Goal: Information Seeking & Learning: Understand process/instructions

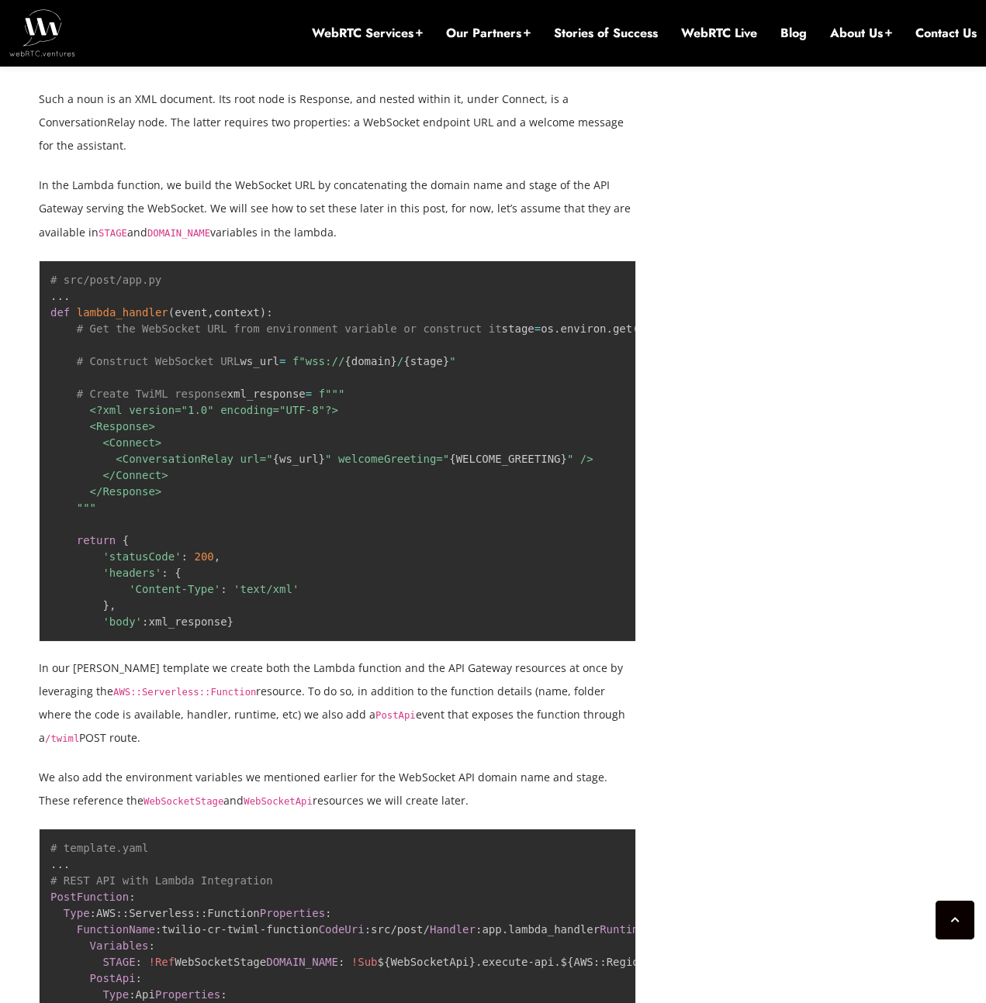
scroll to position [2923, 0]
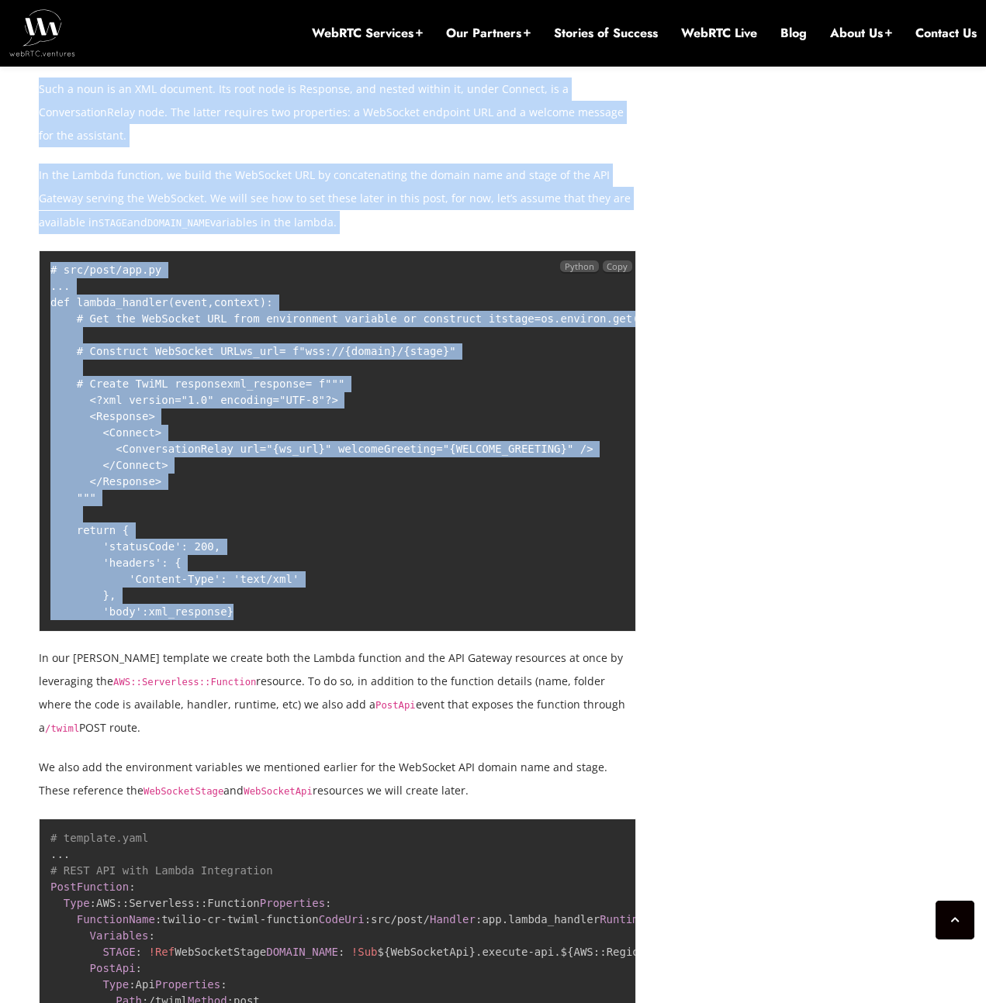
drag, startPoint x: 129, startPoint y: 678, endPoint x: 26, endPoint y: 497, distance: 208.7
click at [293, 455] on span "{ ws_url }" at bounding box center [299, 449] width 52 height 12
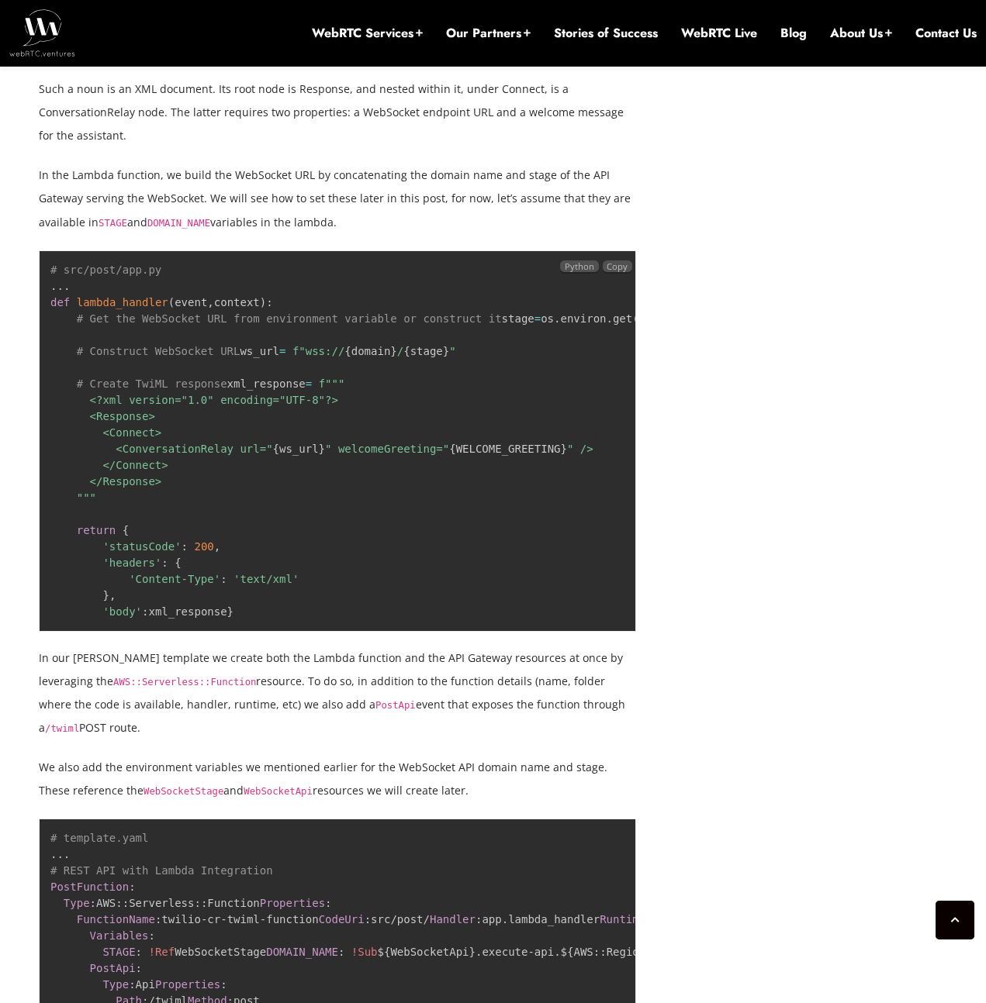
click at [279, 357] on span "=" at bounding box center [282, 351] width 6 height 12
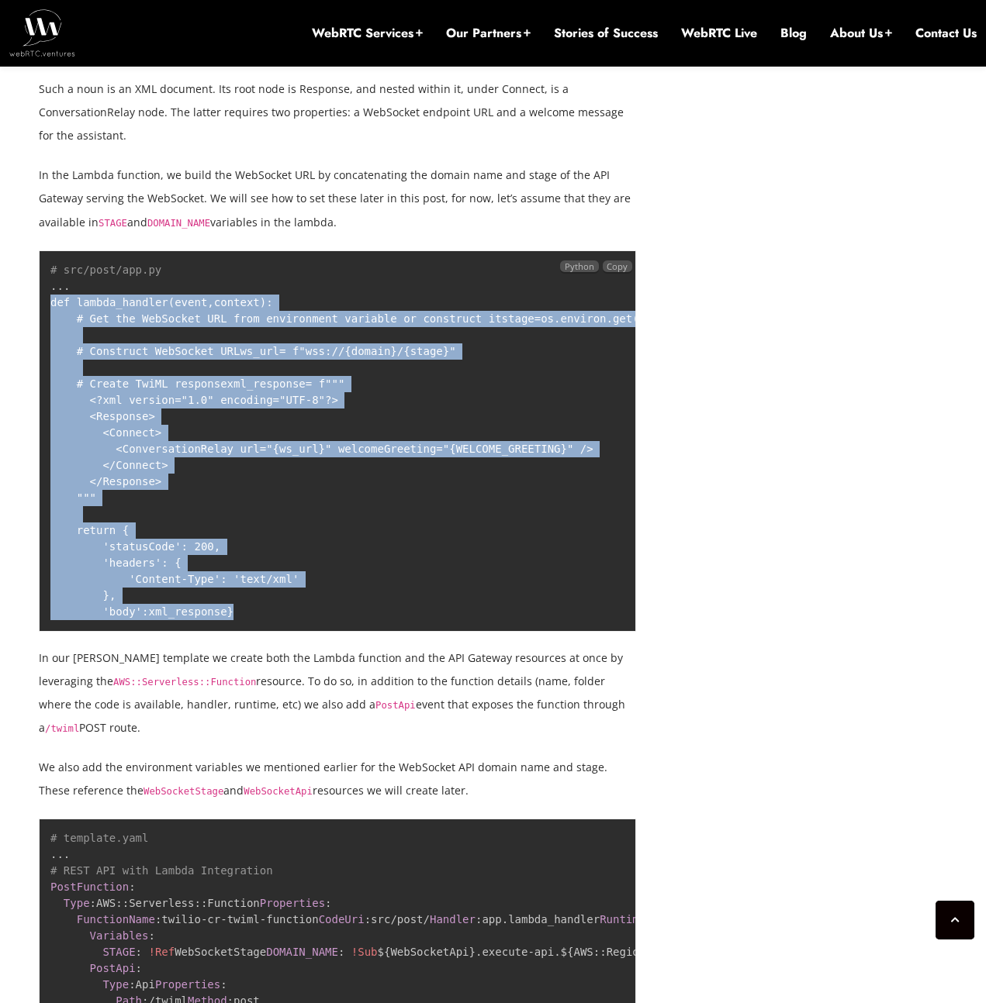
drag, startPoint x: 51, startPoint y: 279, endPoint x: 196, endPoint y: 681, distance: 427.0
click at [196, 632] on pre "# src/post/app.py . . . def lambda_handler ( event , context ) : # Get the WebS…" at bounding box center [337, 441] width 597 height 382
copy code "def lambda_handler ( event , context ) : # Get the WebSocket URL from environme…"
click at [495, 455] on span "{ WELCOME_GREETING }" at bounding box center [508, 449] width 118 height 12
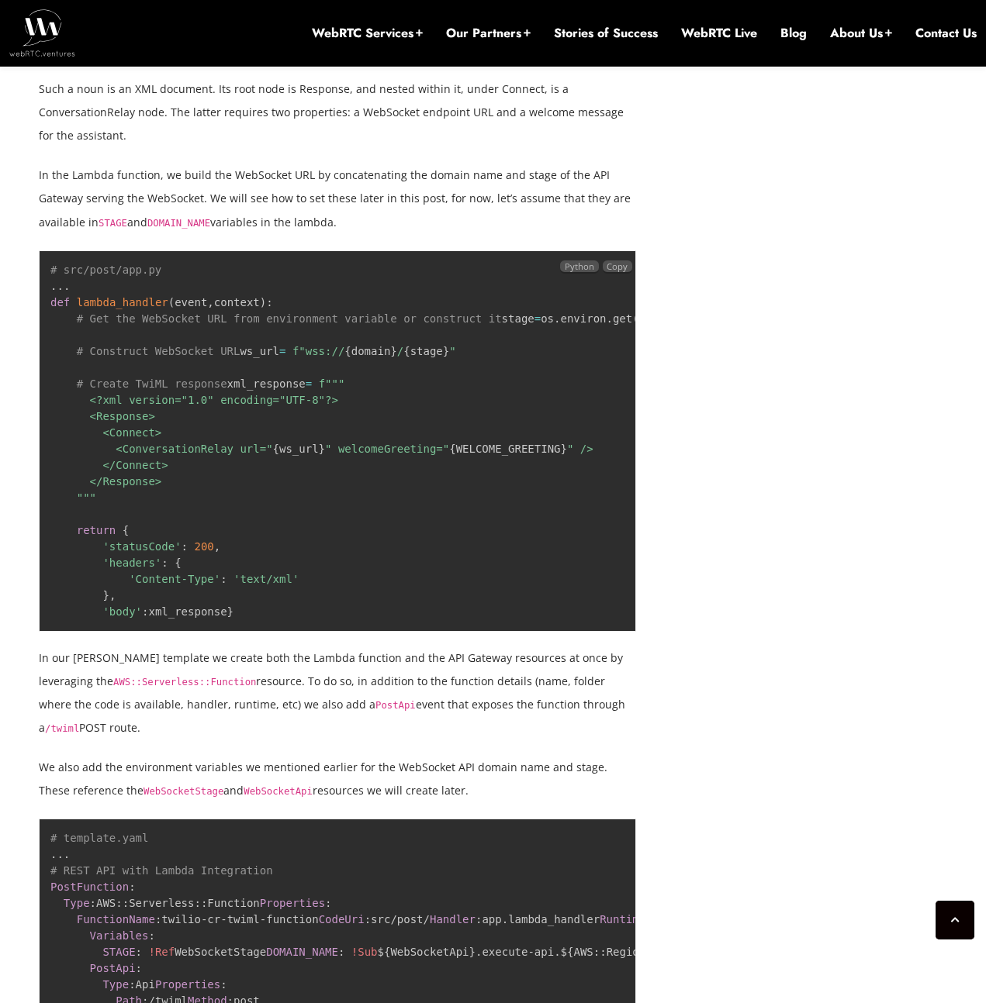
click at [342, 334] on pre "# src/post/app.py . . . def lambda_handler ( event , context ) : # Get the WebS…" at bounding box center [337, 441] width 597 height 382
drag, startPoint x: 342, startPoint y: 334, endPoint x: 67, endPoint y: 314, distance: 275.2
click at [67, 314] on pre "# src/post/app.py . . . def lambda_handler ( event , context ) : # Get the WebS…" at bounding box center [337, 441] width 597 height 382
click at [292, 344] on pre "# src/post/app.py . . . def lambda_handler ( event , context ) : # Get the WebS…" at bounding box center [337, 441] width 597 height 382
drag, startPoint x: 344, startPoint y: 332, endPoint x: 39, endPoint y: 319, distance: 305.8
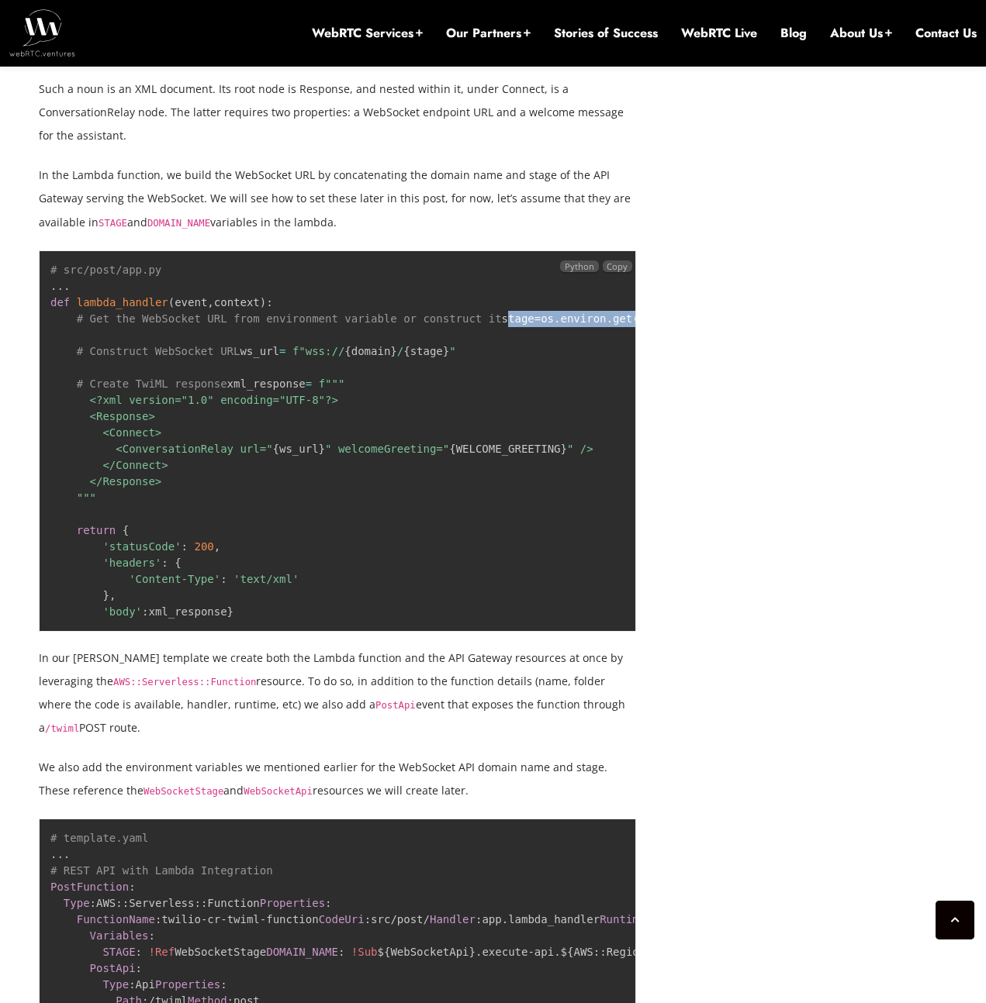
click at [39, 319] on pre "# src/post/app.py . . . def lambda_handler ( event , context ) : # Get the WebS…" at bounding box center [337, 441] width 597 height 382
copy code "stage = os . environ . get ( 'STAGE' , 'prod' ) domain = os . environ . get ( '…"
drag, startPoint x: 240, startPoint y: 364, endPoint x: 91, endPoint y: 364, distance: 148.9
click at [91, 364] on pre "# src/post/app.py . . . def lambda_handler ( event , context ) : # Get the WebS…" at bounding box center [337, 441] width 597 height 382
copy span "Construct WebSocket URL"
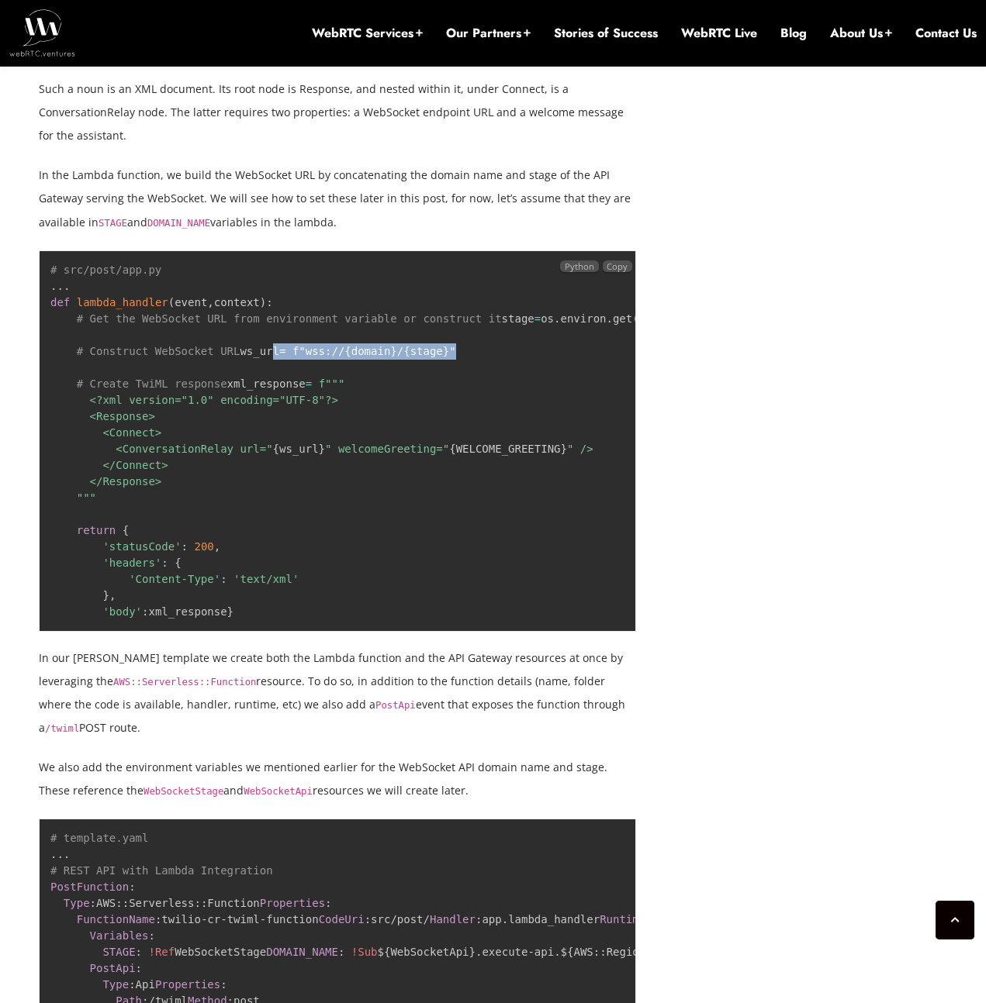
drag, startPoint x: 309, startPoint y: 376, endPoint x: 79, endPoint y: 381, distance: 229.6
click at [79, 381] on pre "# src/post/app.py . . . def lambda_handler ( event , context ) : # Get the WebS…" at bounding box center [337, 441] width 597 height 382
copy code "ws_url = f"wss:// { domain } / { stage } ""
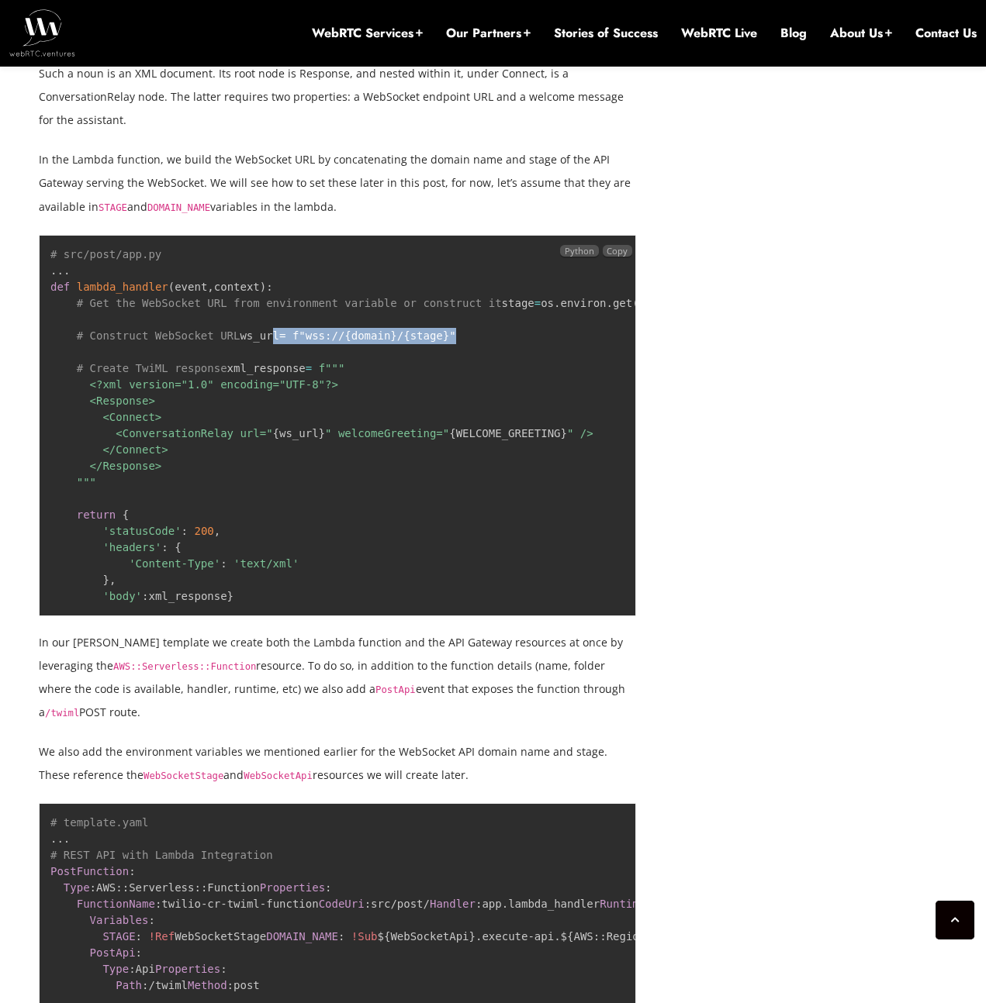
scroll to position [2950, 0]
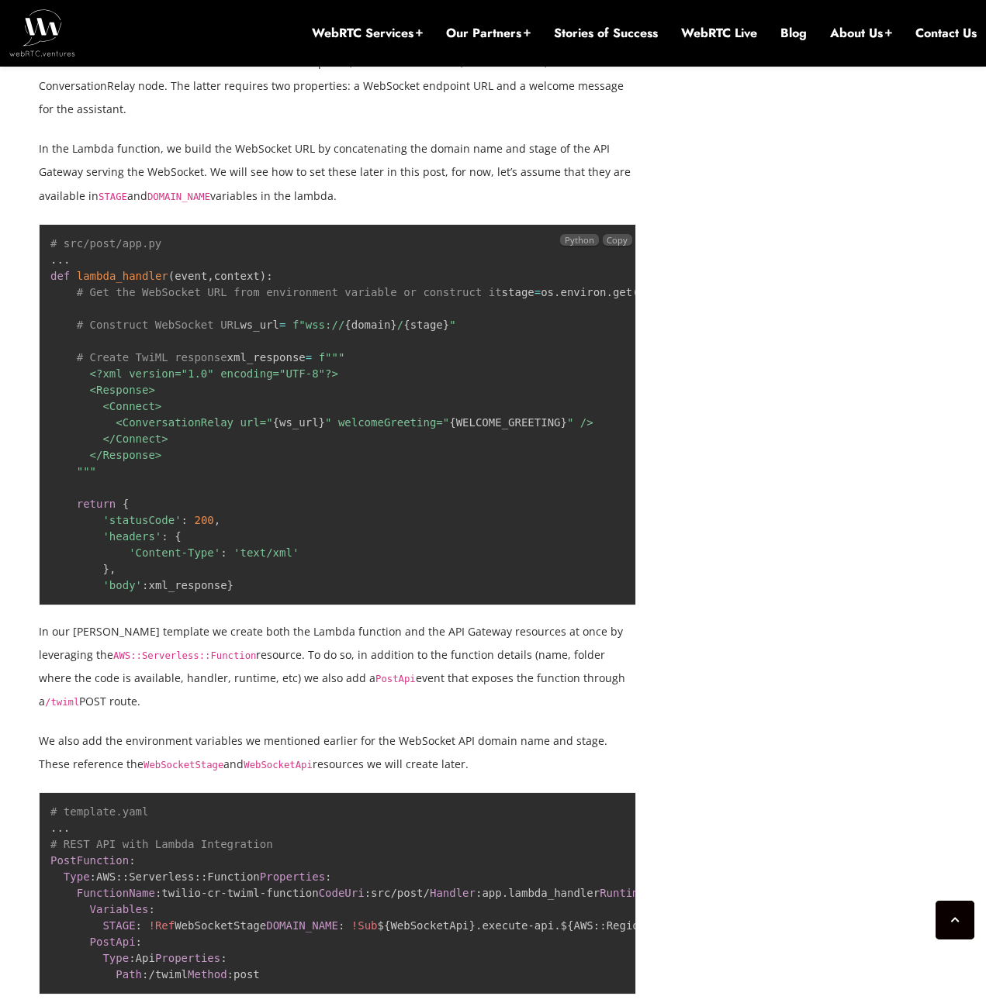
click at [125, 508] on pre "# src/post/app.py . . . def lambda_handler ( event , context ) : # Get the WebS…" at bounding box center [337, 415] width 597 height 382
drag, startPoint x: 123, startPoint y: 516, endPoint x: 91, endPoint y: 485, distance: 44.4
click at [91, 485] on pre "# src/post/app.py . . . def lambda_handler ( event , context ) : # Get the WebS…" at bounding box center [337, 415] width 597 height 382
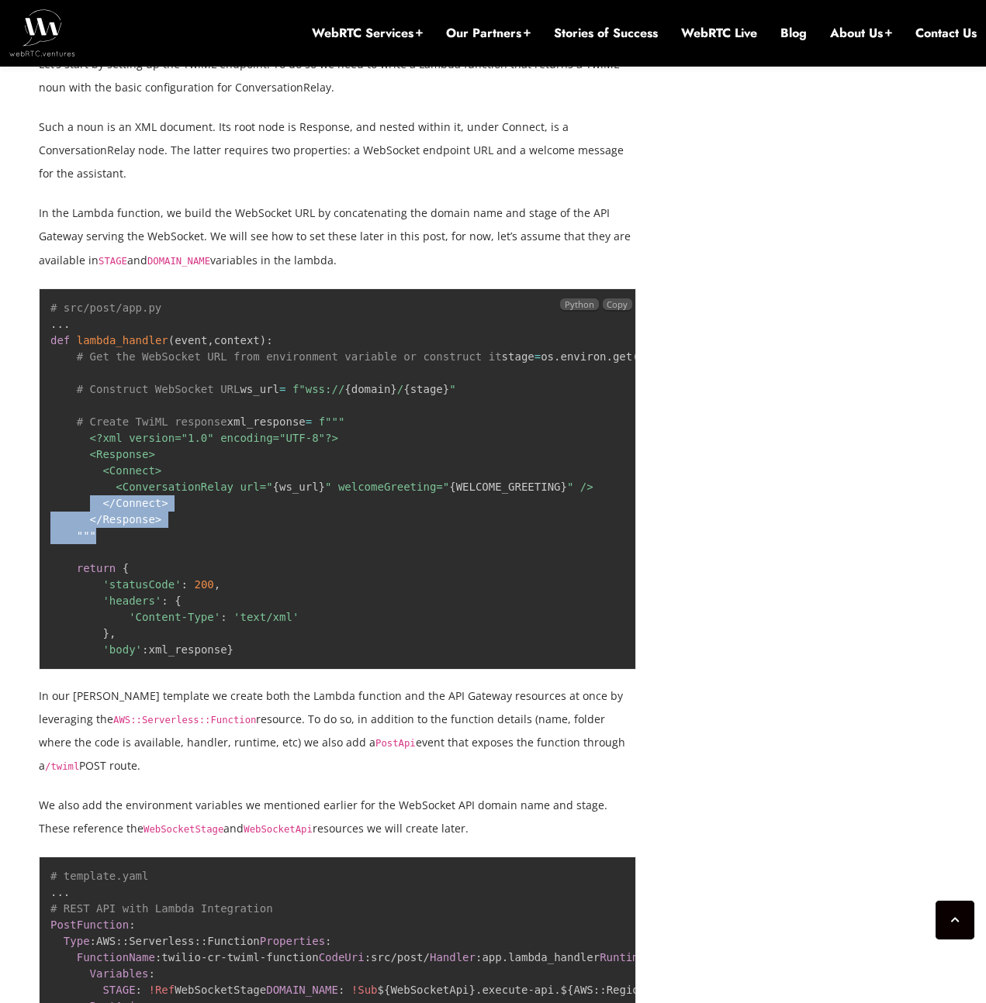
scroll to position [2885, 0]
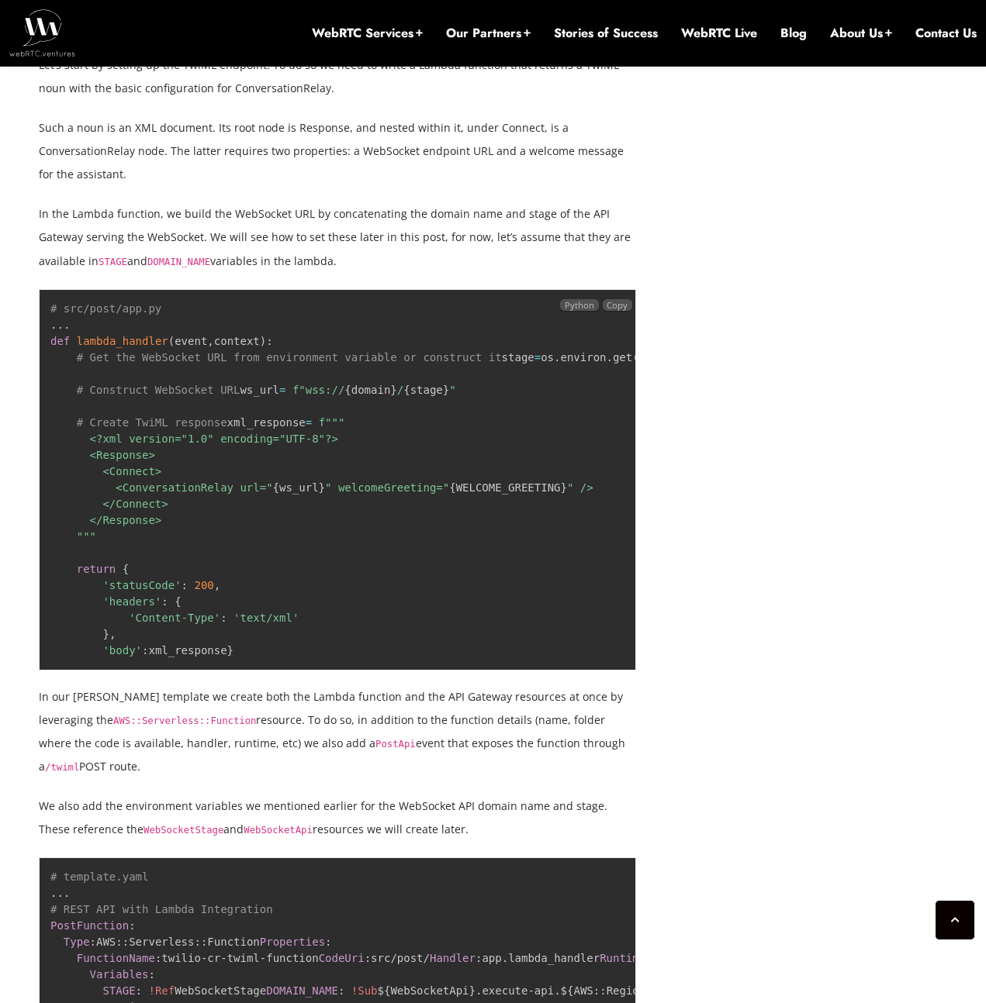
click at [486, 494] on span "{ WELCOME_GREETING }" at bounding box center [508, 488] width 118 height 12
click at [489, 494] on span "{ WELCOME_GREETING }" at bounding box center [508, 488] width 118 height 12
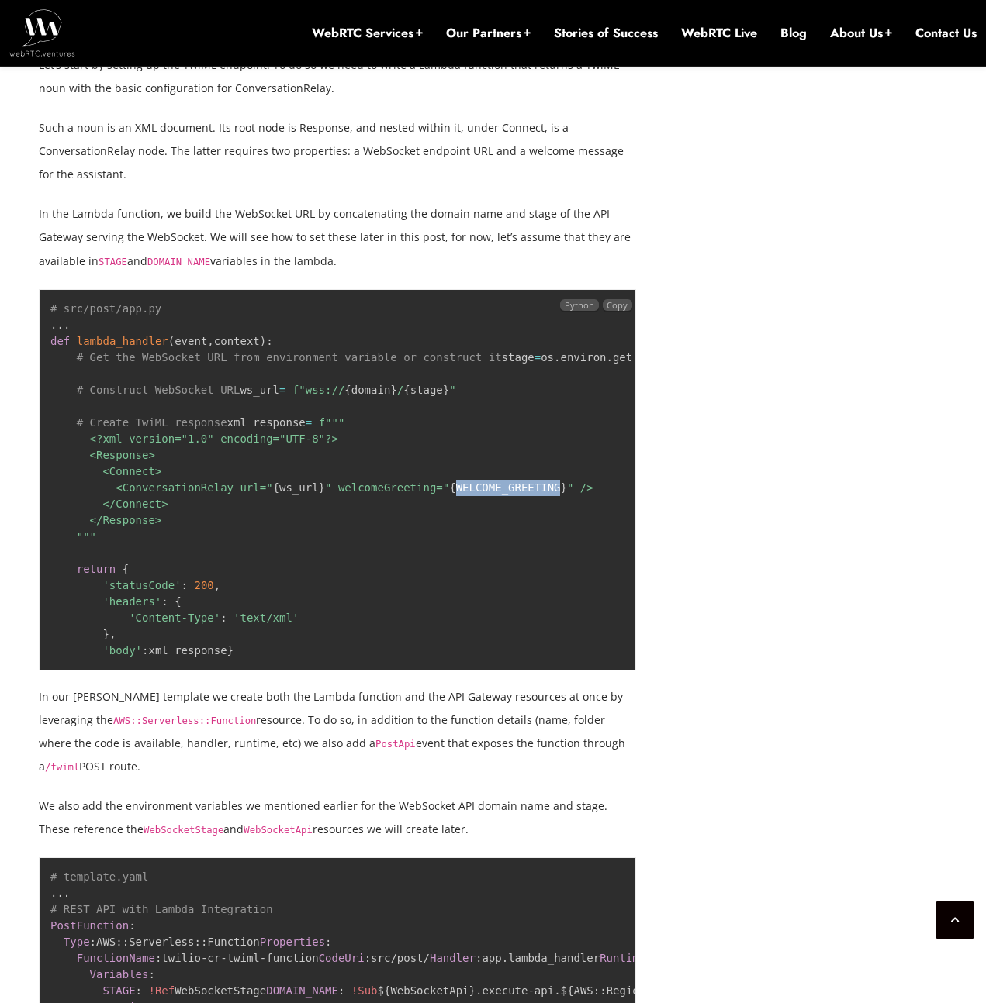
click at [489, 494] on span "{ WELCOME_GREETING }" at bounding box center [508, 488] width 118 height 12
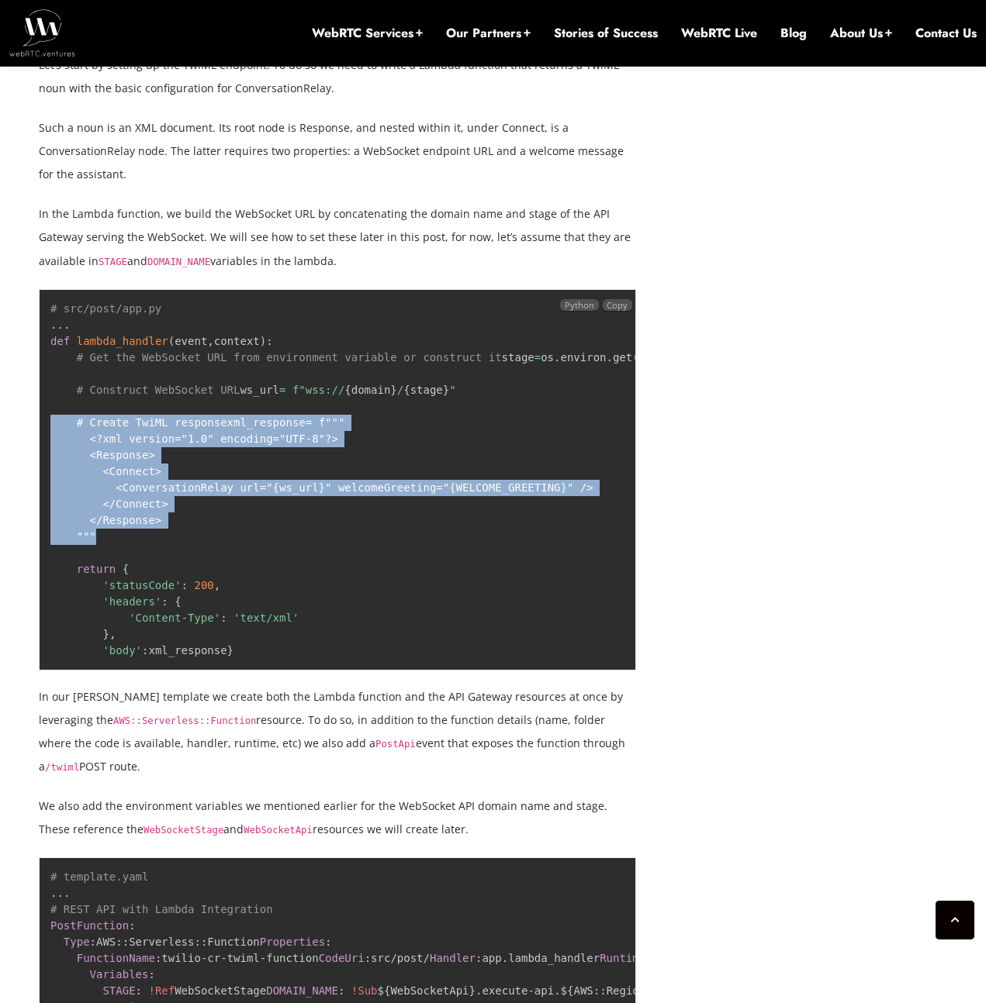
drag, startPoint x: 124, startPoint y: 575, endPoint x: 50, endPoint y: 453, distance: 142.3
click at [50, 453] on pre "# src/post/app.py . . . def lambda_handler ( event , context ) : # Get the WebS…" at bounding box center [337, 480] width 597 height 382
copy code "# Create TwiML response xml_response = f""" <?xml version="1.0" encoding="UTF-8…"
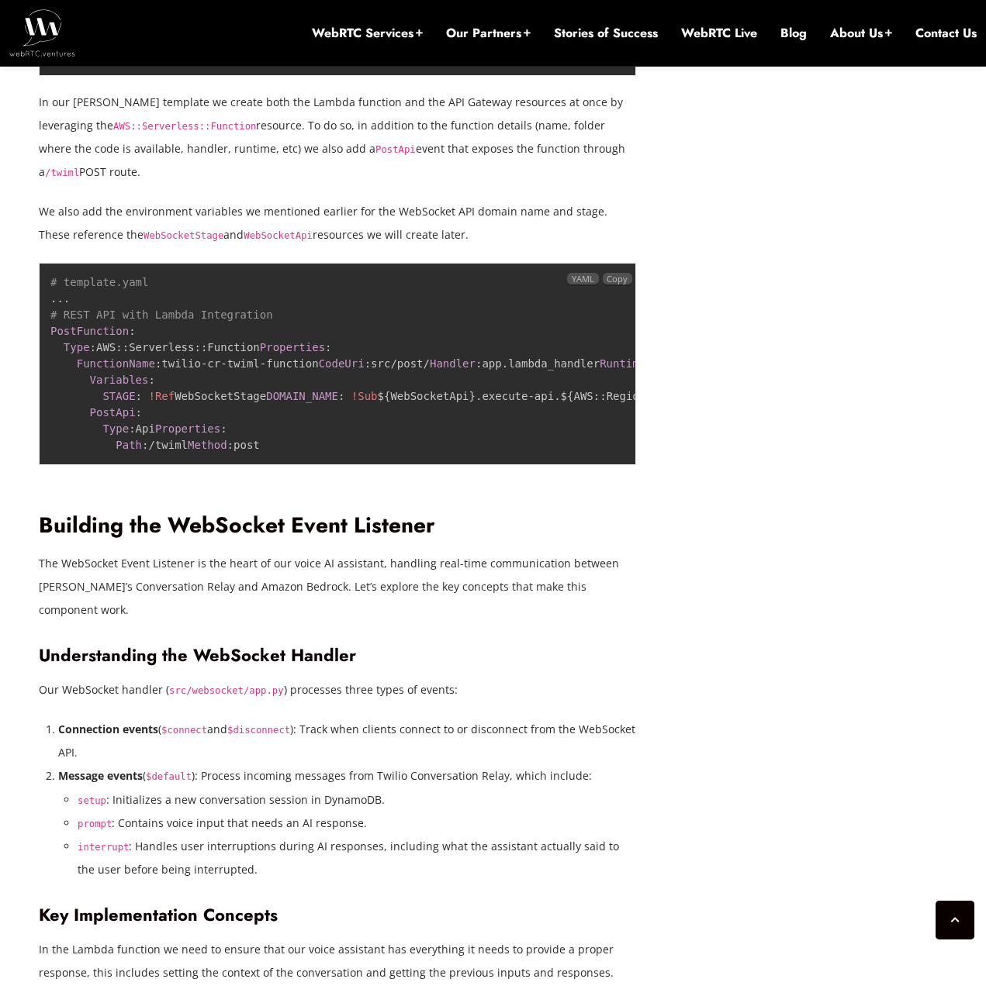
scroll to position [3489, 0]
